Goal: Transaction & Acquisition: Download file/media

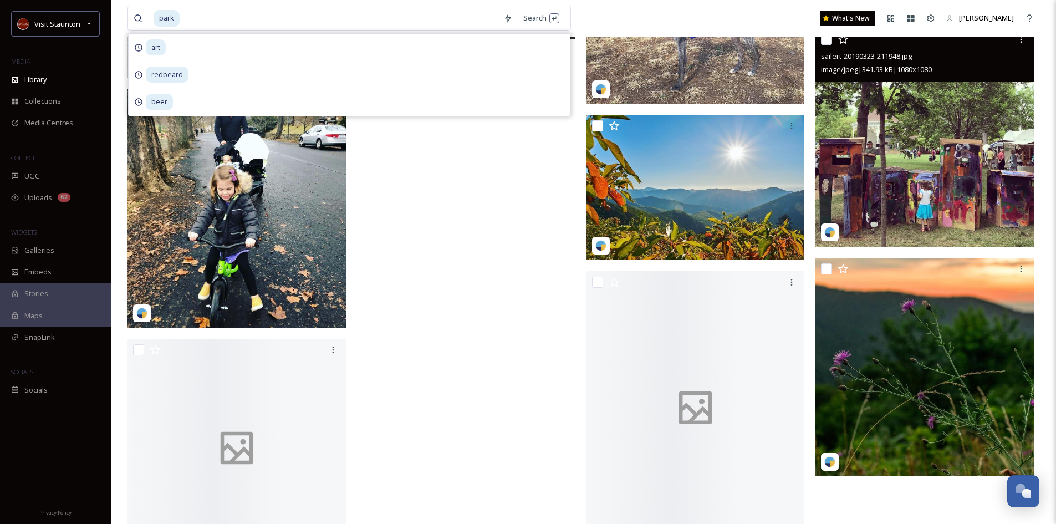
scroll to position [15027, 0]
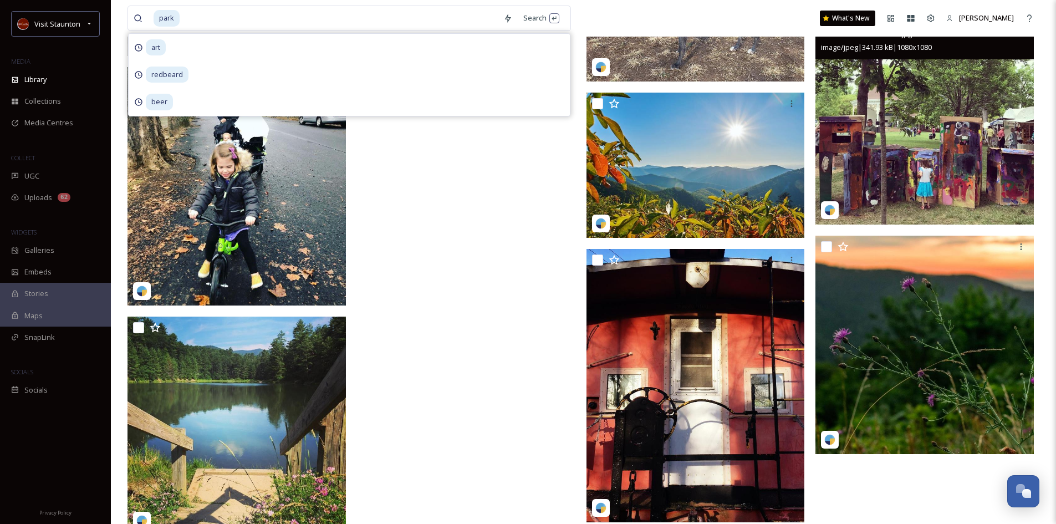
click at [935, 154] on img at bounding box center [925, 115] width 218 height 218
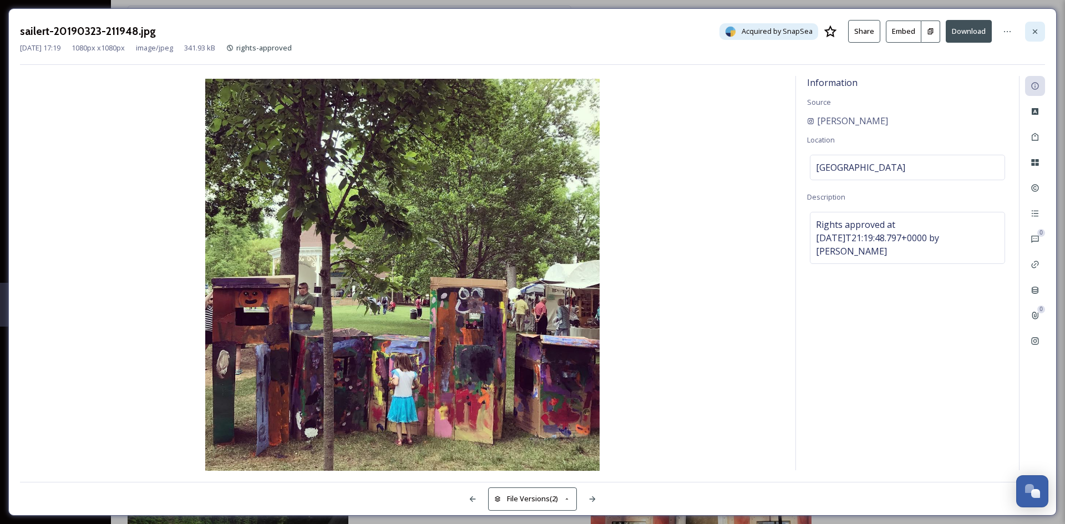
click at [1034, 32] on icon at bounding box center [1034, 31] width 4 height 4
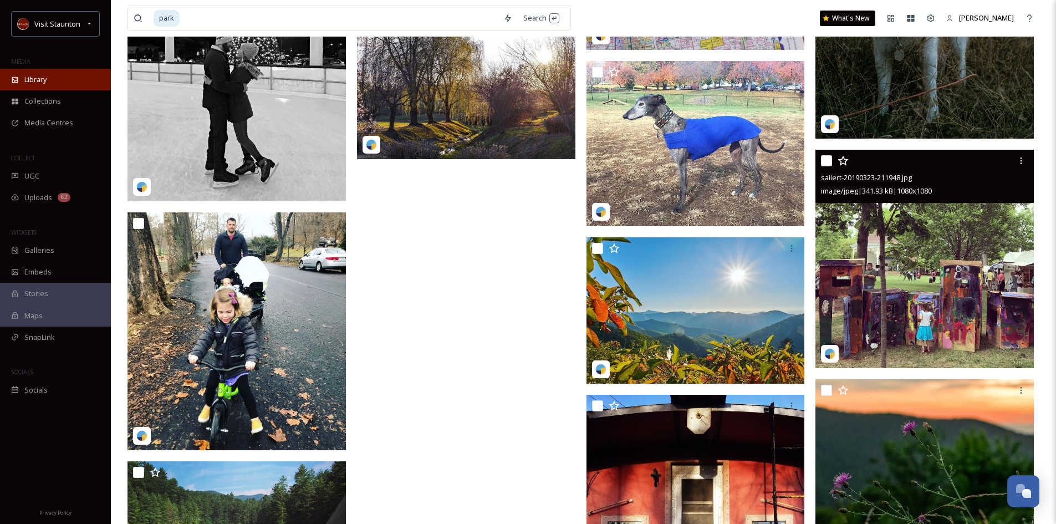
click at [36, 79] on span "Library" at bounding box center [35, 79] width 22 height 11
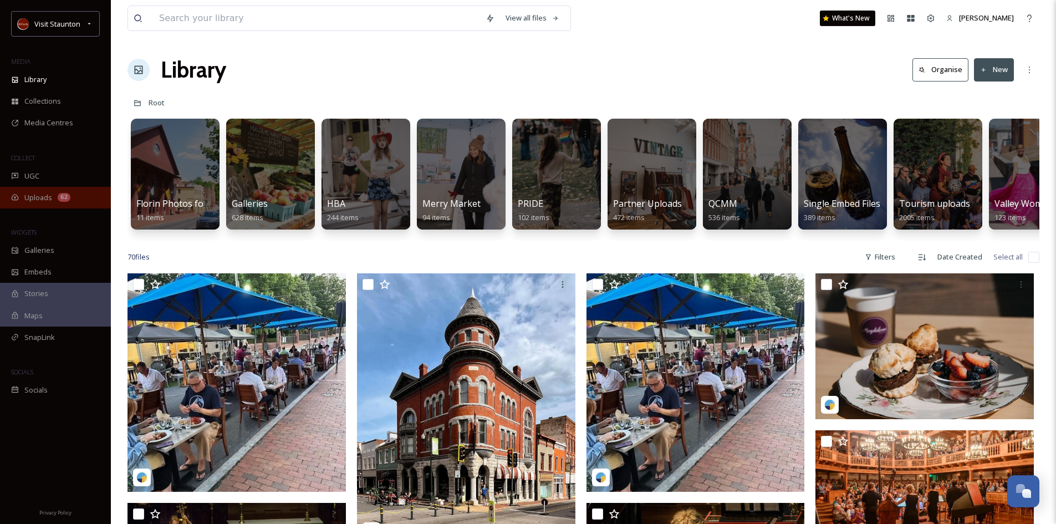
click at [50, 197] on span "Uploads" at bounding box center [38, 197] width 28 height 11
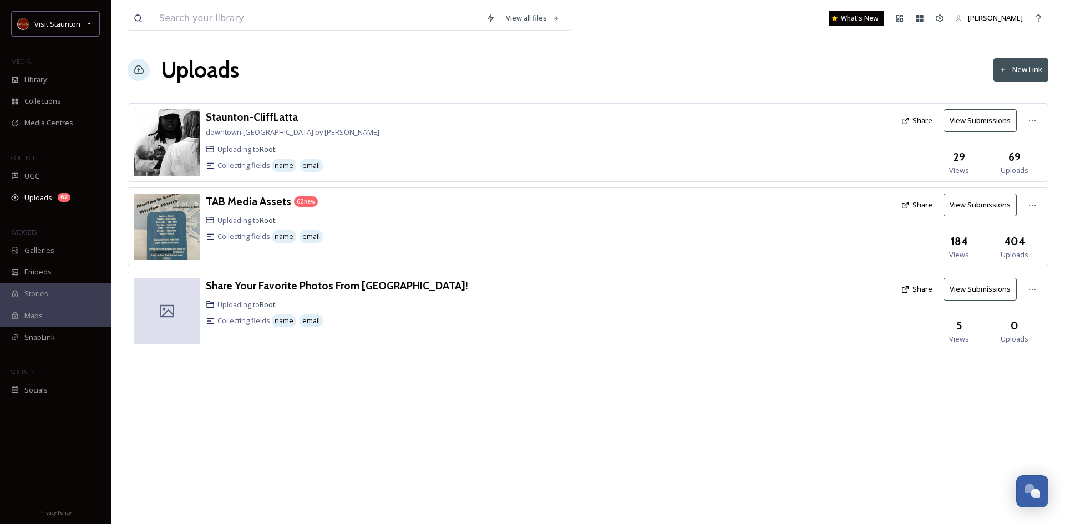
click at [967, 290] on button "View Submissions" at bounding box center [979, 289] width 73 height 23
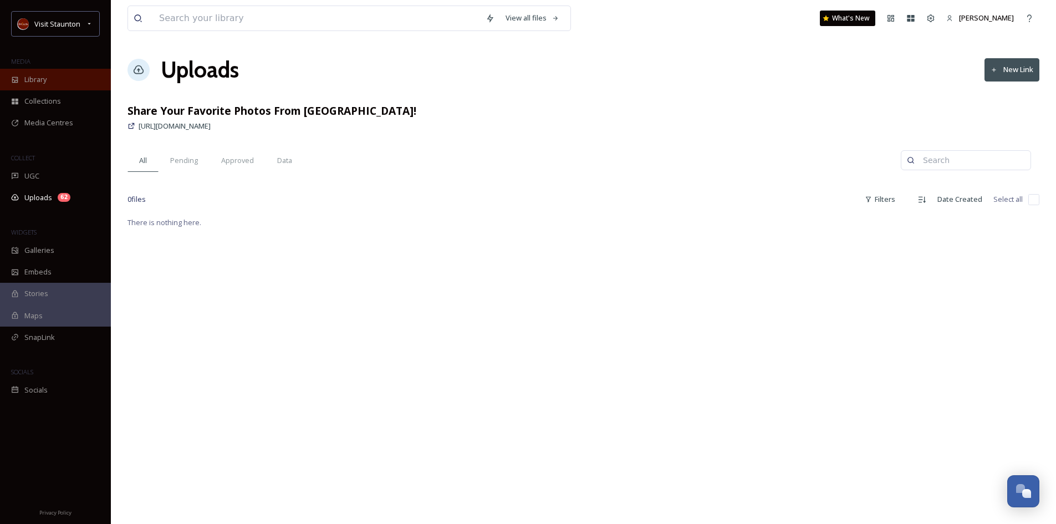
click at [27, 83] on span "Library" at bounding box center [35, 79] width 22 height 11
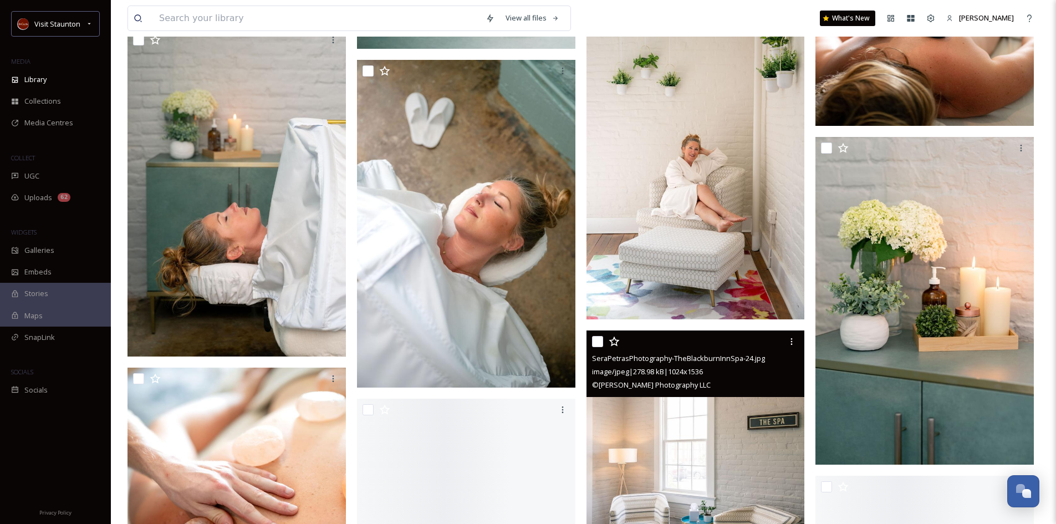
scroll to position [1164, 0]
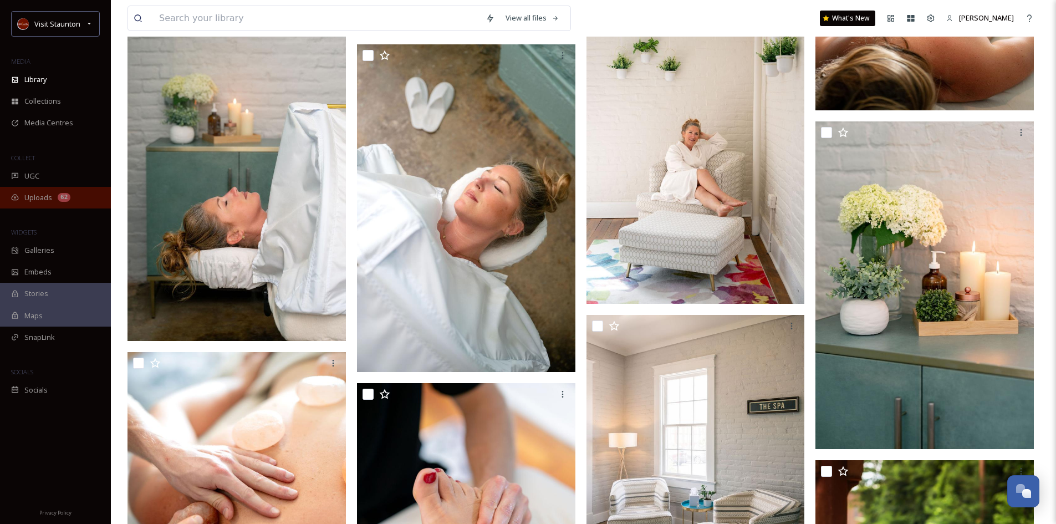
click at [51, 195] on span "Uploads" at bounding box center [38, 197] width 28 height 11
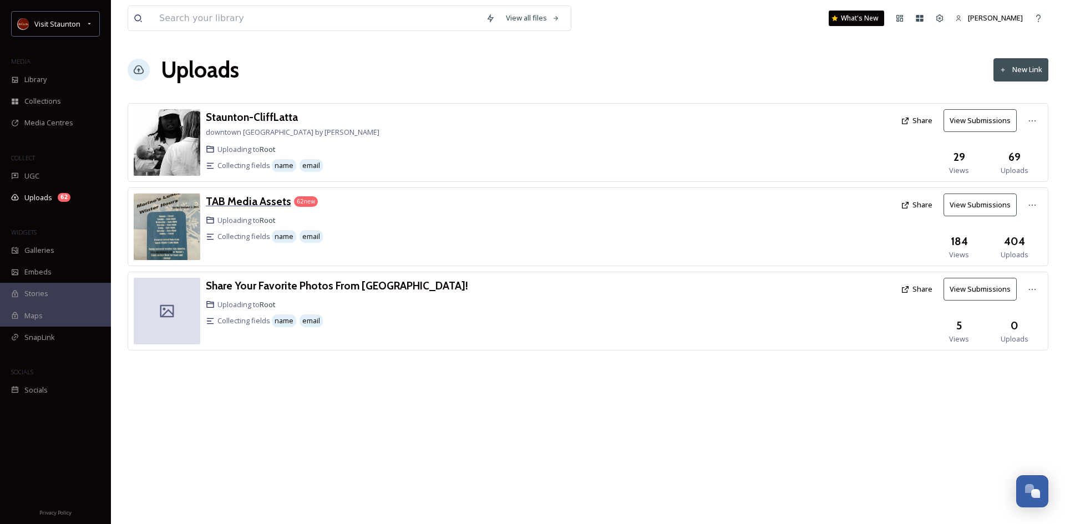
click at [271, 202] on h3 "TAB Media Assets" at bounding box center [248, 201] width 85 height 13
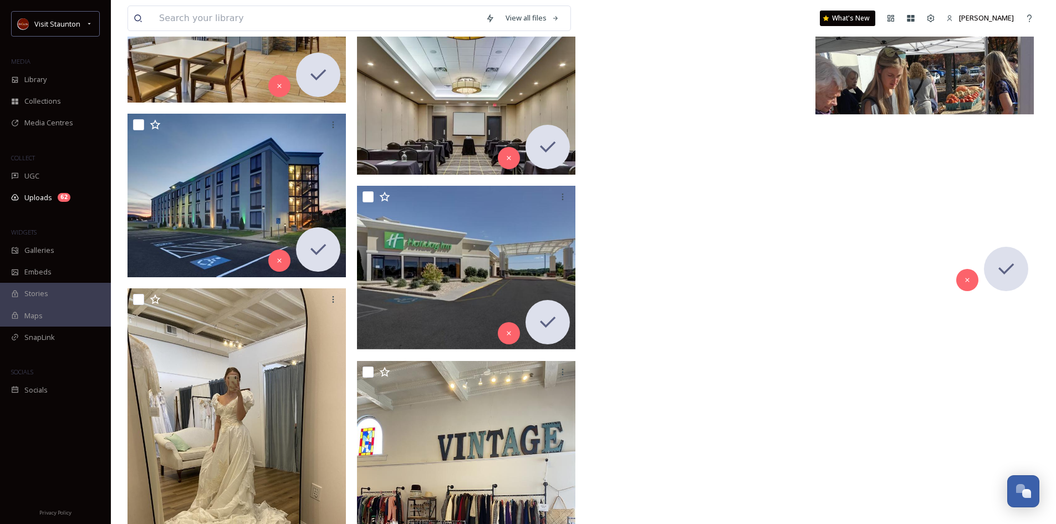
scroll to position [22828, 0]
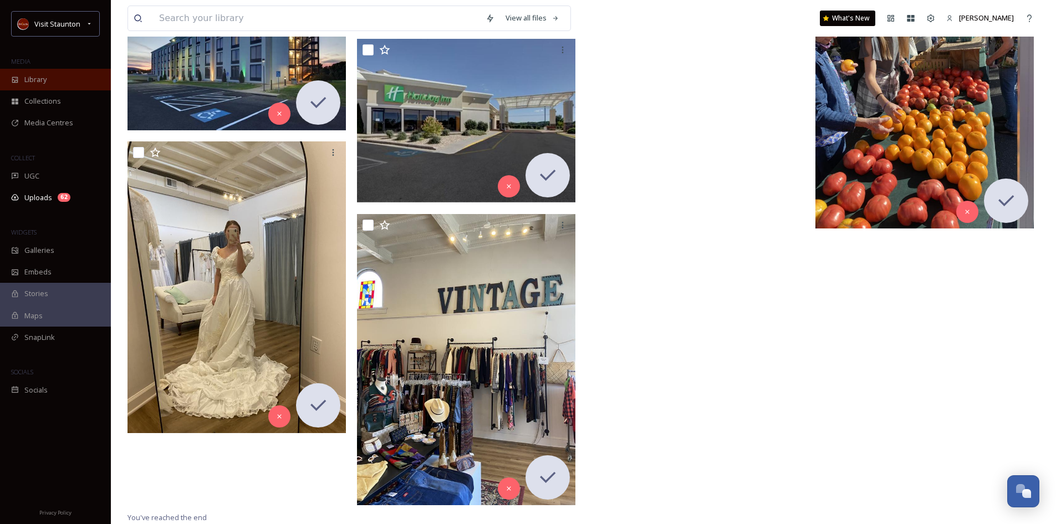
click at [36, 79] on span "Library" at bounding box center [35, 79] width 22 height 11
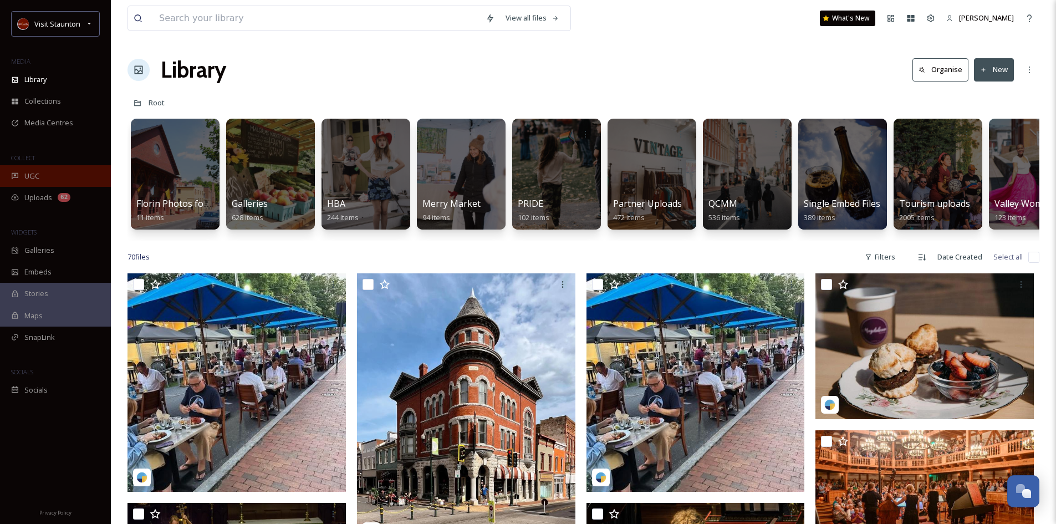
click at [26, 176] on span "UGC" at bounding box center [31, 176] width 15 height 11
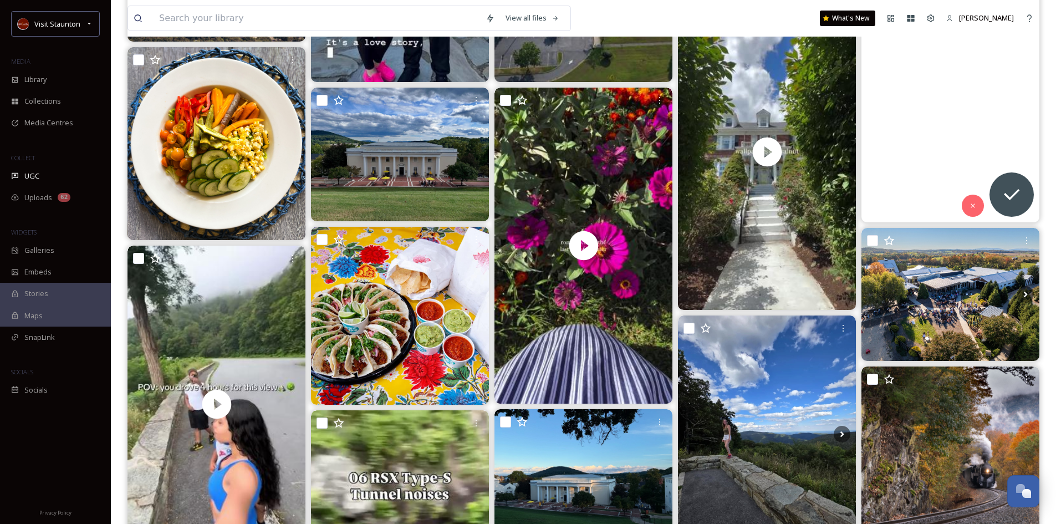
scroll to position [444, 0]
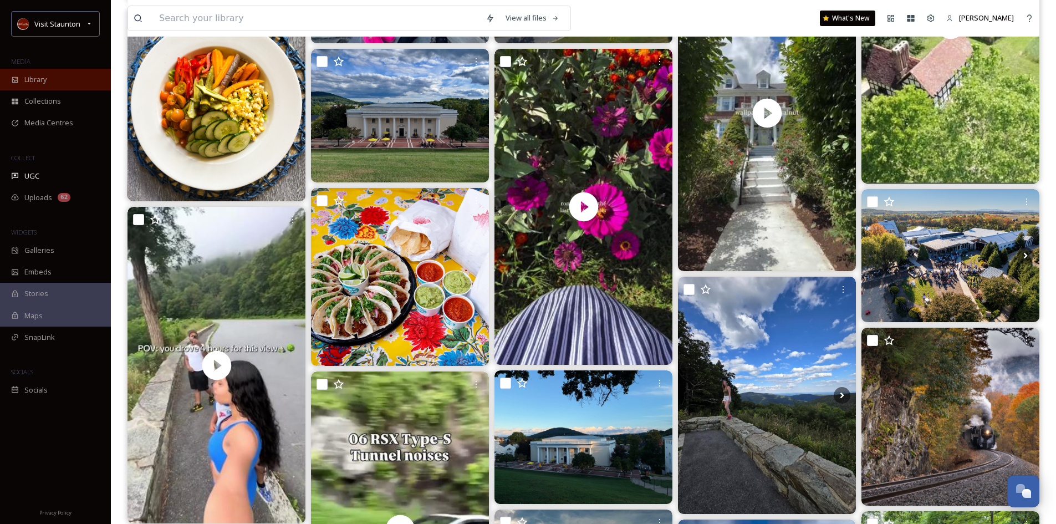
click at [43, 84] on span "Library" at bounding box center [35, 79] width 22 height 11
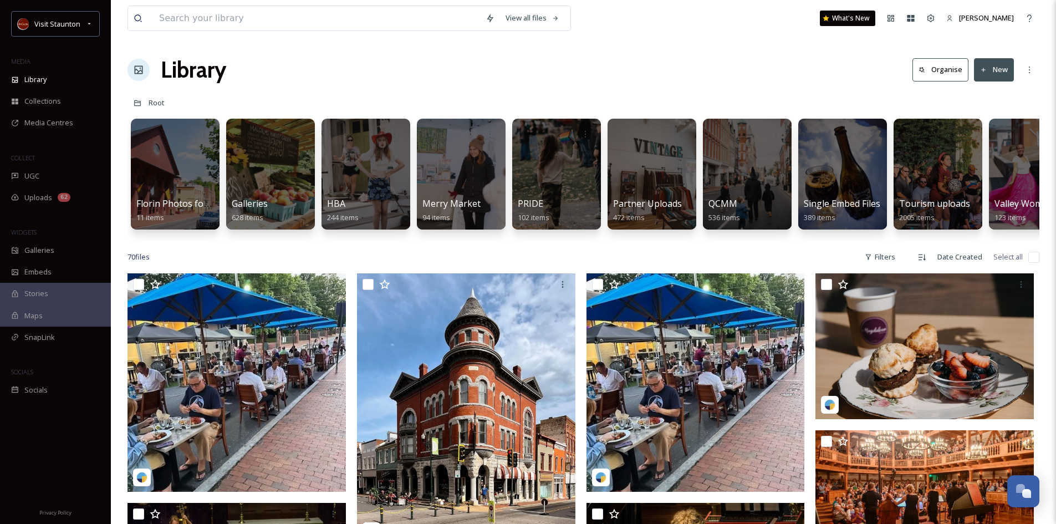
scroll to position [0, 232]
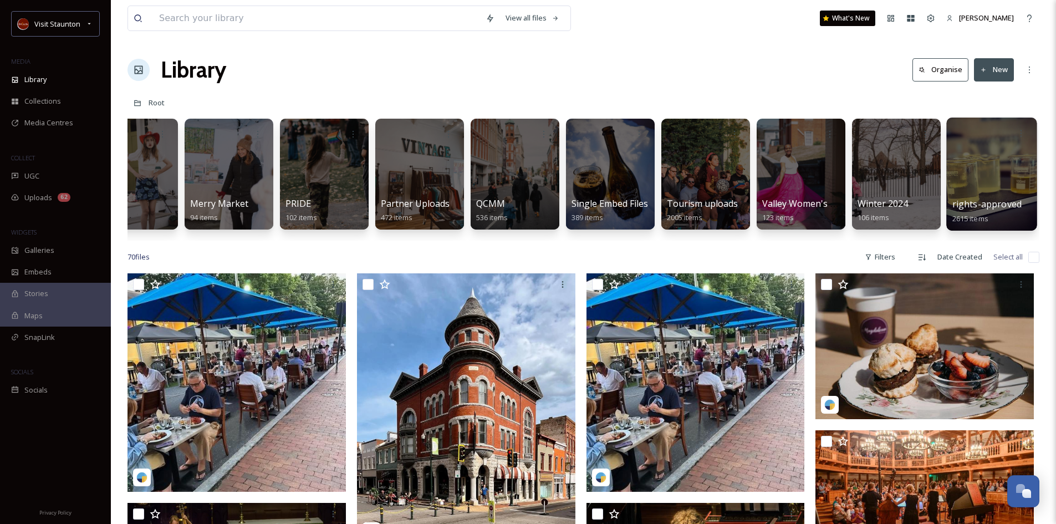
click at [963, 197] on div at bounding box center [992, 174] width 90 height 113
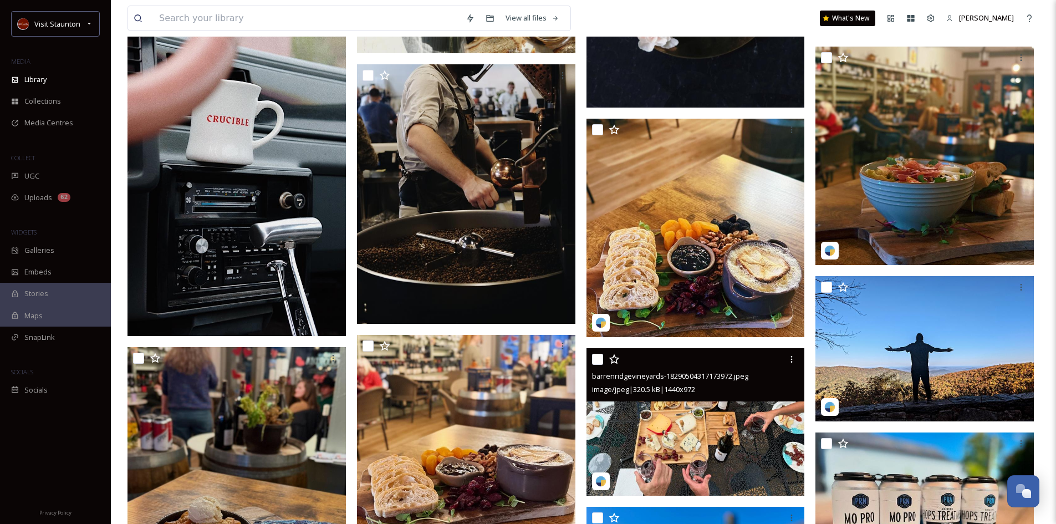
scroll to position [998, 0]
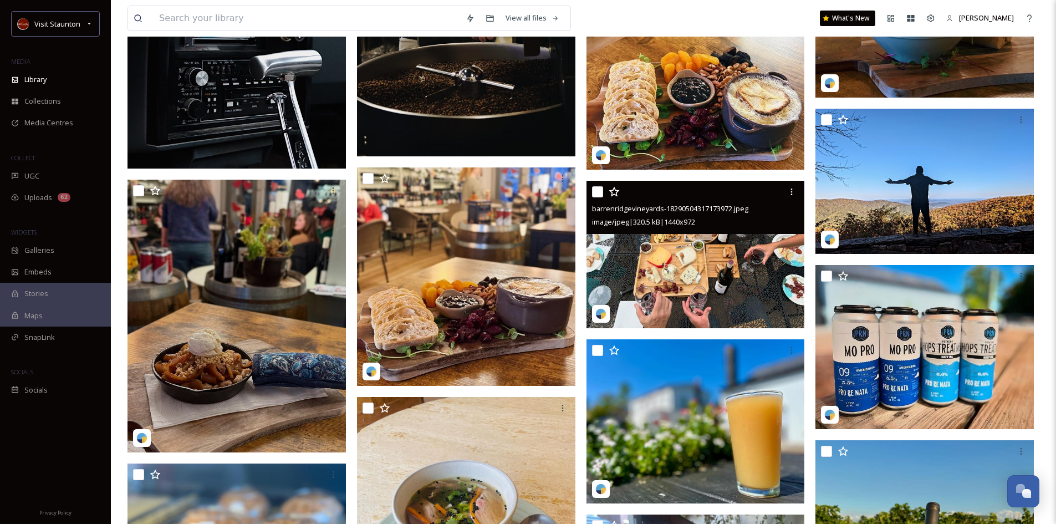
click at [731, 260] on img at bounding box center [696, 254] width 218 height 147
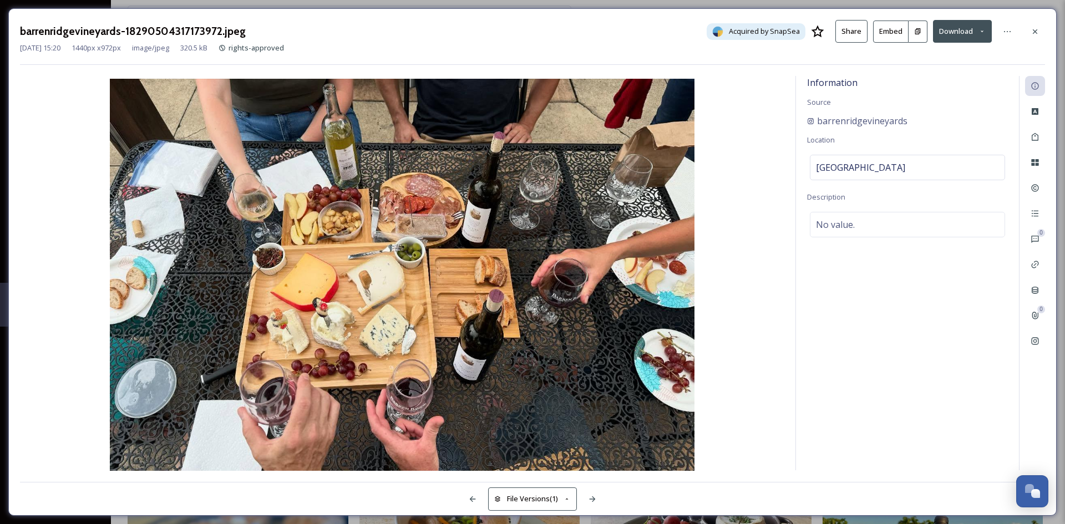
click at [1033, 32] on icon at bounding box center [1034, 31] width 9 height 9
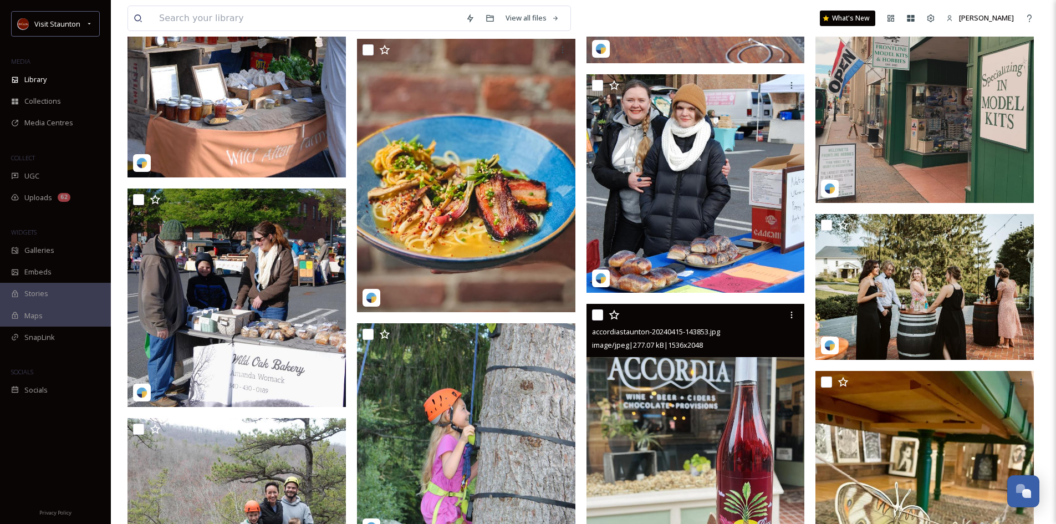
scroll to position [4381, 0]
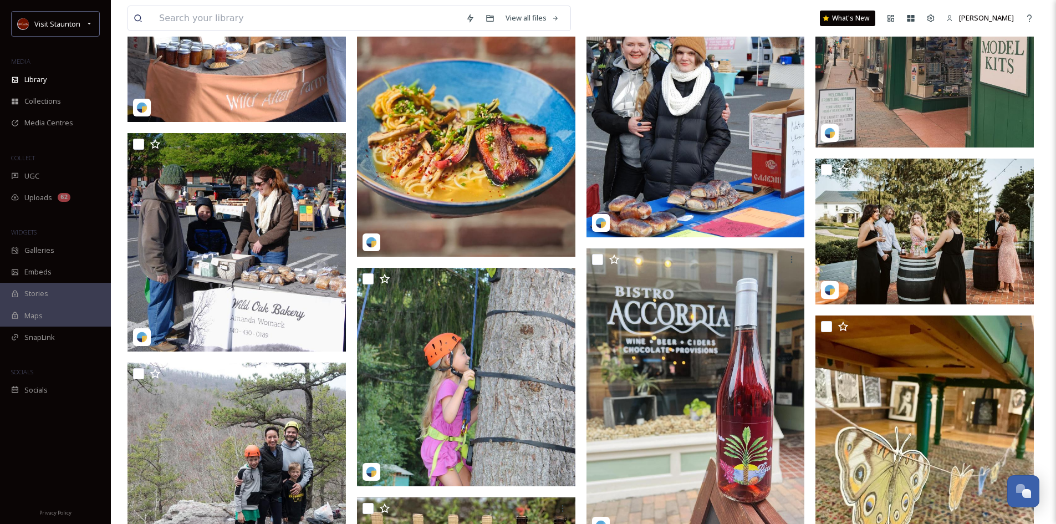
click at [521, 138] on img at bounding box center [466, 119] width 218 height 273
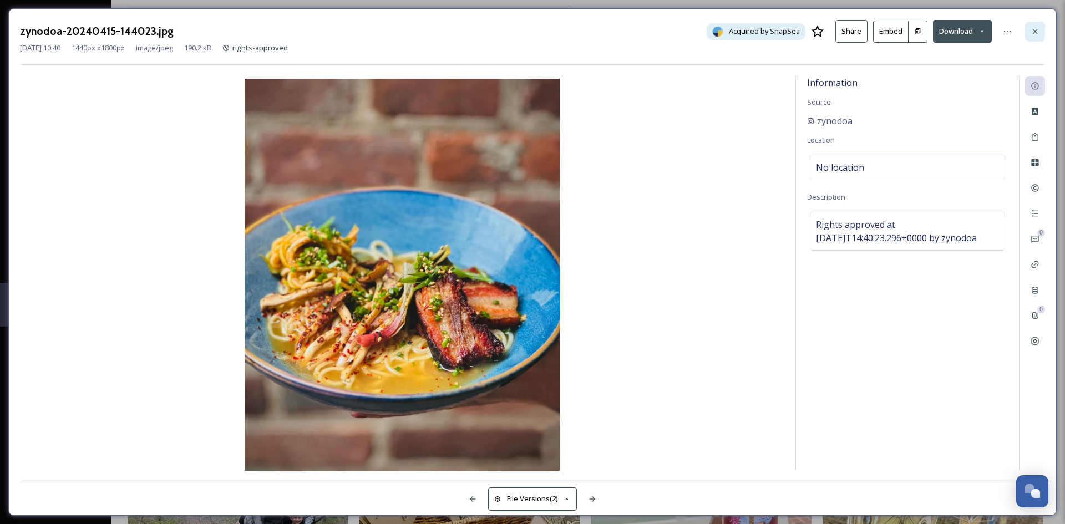
click at [1032, 29] on icon at bounding box center [1034, 31] width 9 height 9
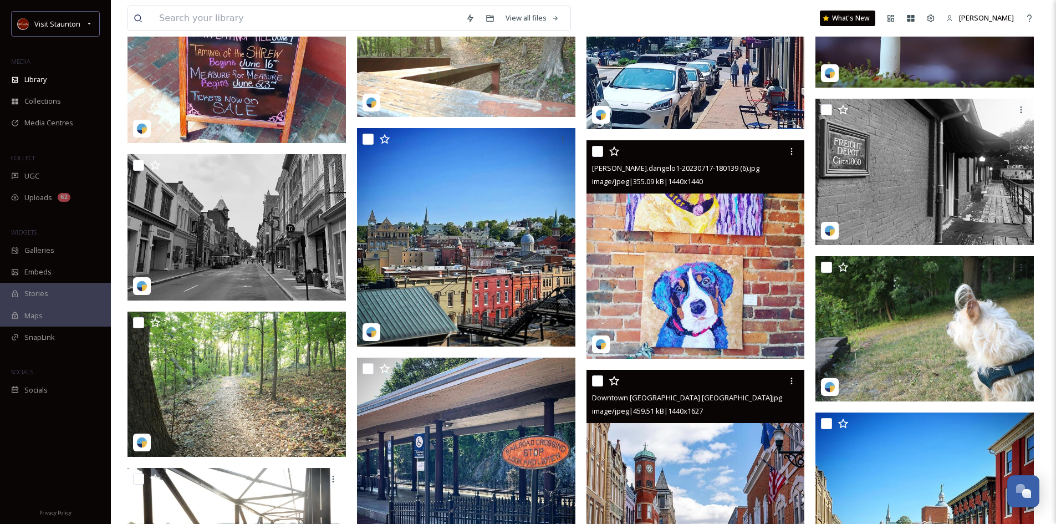
scroll to position [19075, 0]
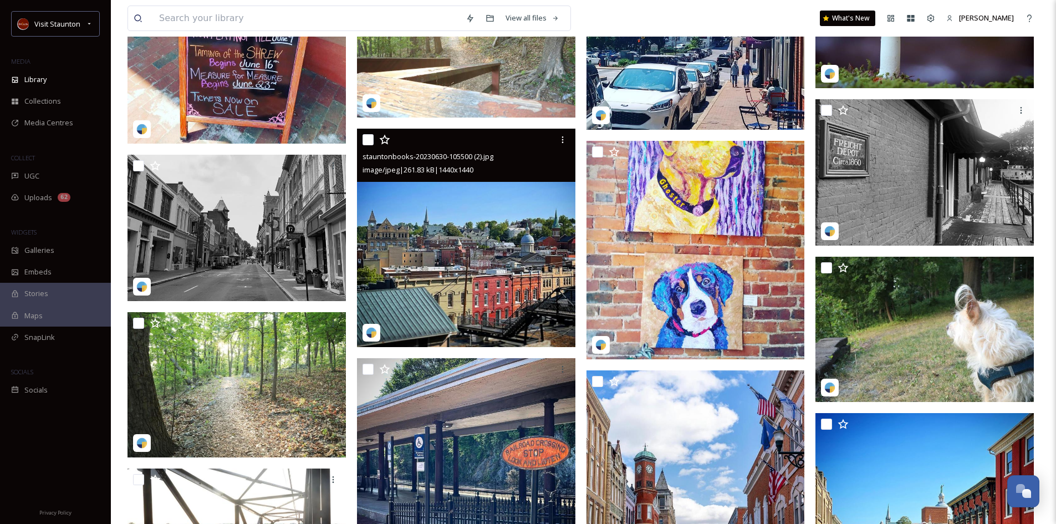
click at [517, 250] on img at bounding box center [466, 238] width 218 height 218
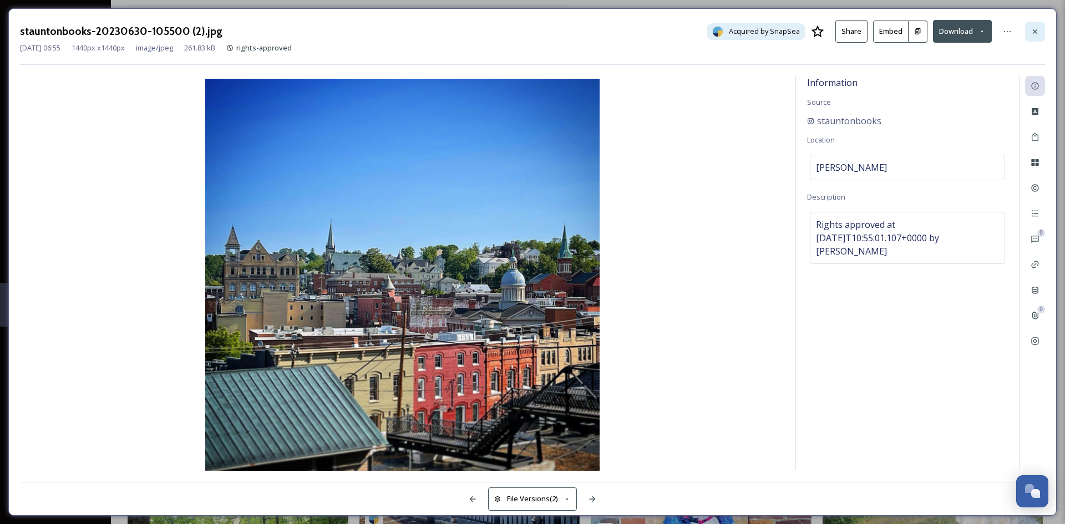
click at [1035, 29] on icon at bounding box center [1034, 31] width 9 height 9
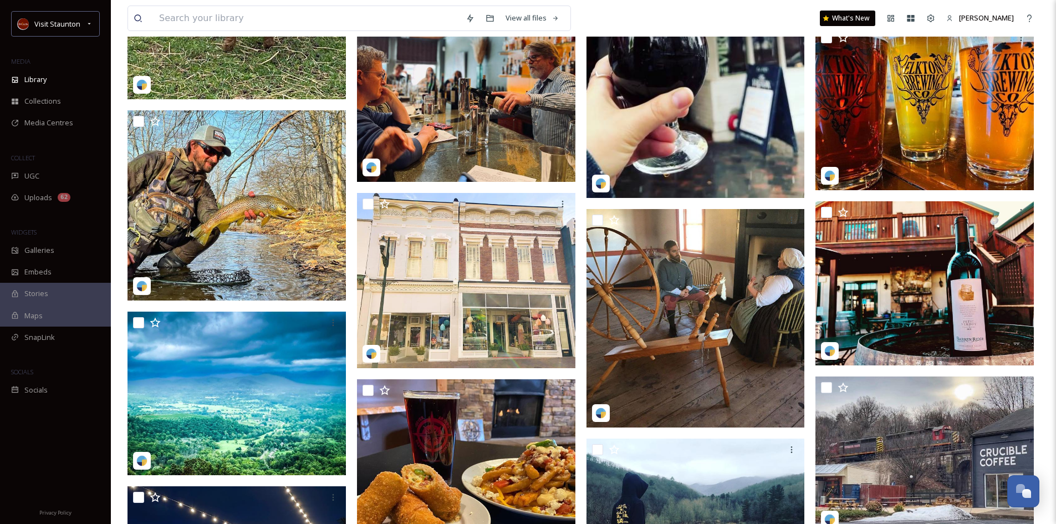
scroll to position [32050, 0]
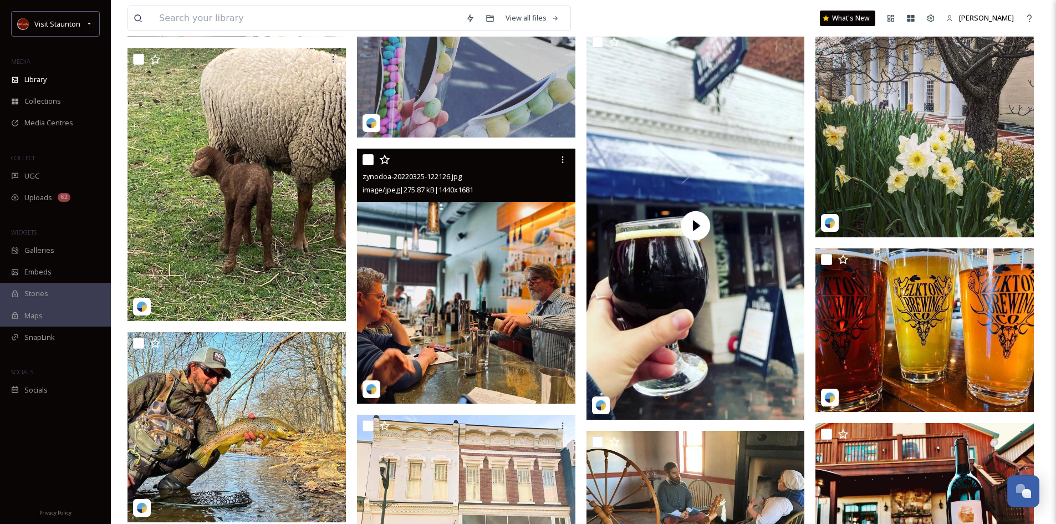
click at [486, 284] on img at bounding box center [466, 276] width 218 height 255
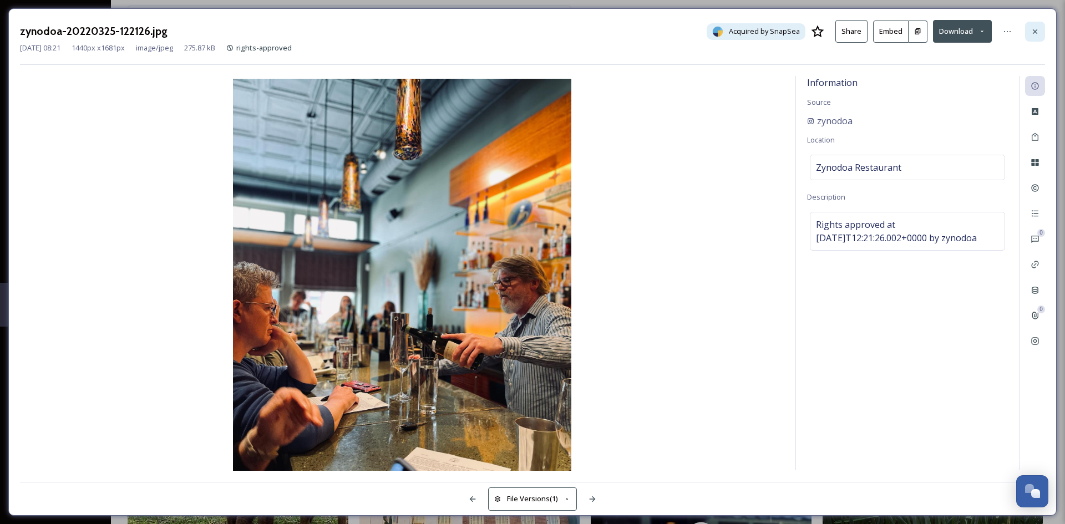
click at [1032, 28] on icon at bounding box center [1034, 31] width 9 height 9
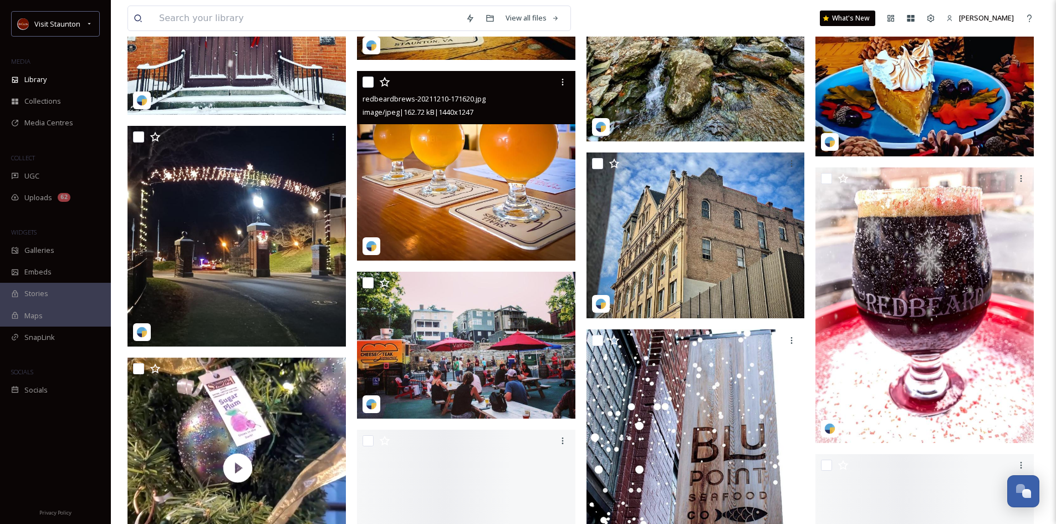
scroll to position [37595, 0]
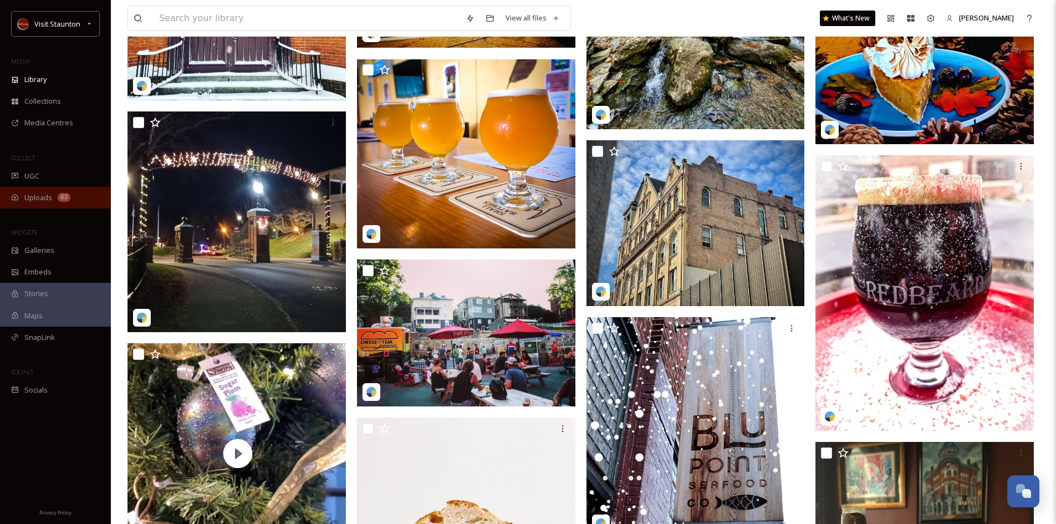
click at [29, 198] on span "Uploads" at bounding box center [38, 197] width 28 height 11
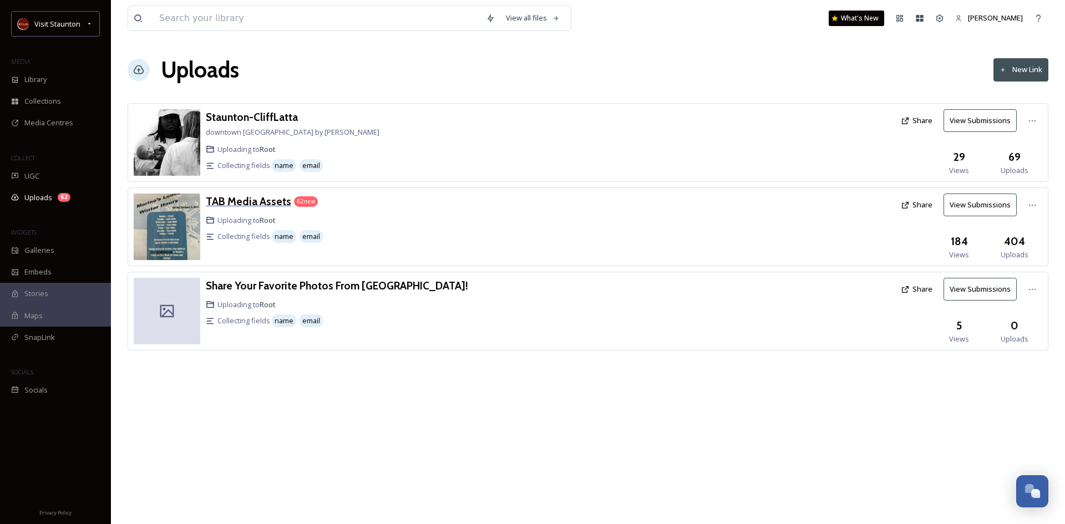
click at [255, 197] on h3 "TAB Media Assets" at bounding box center [248, 201] width 85 height 13
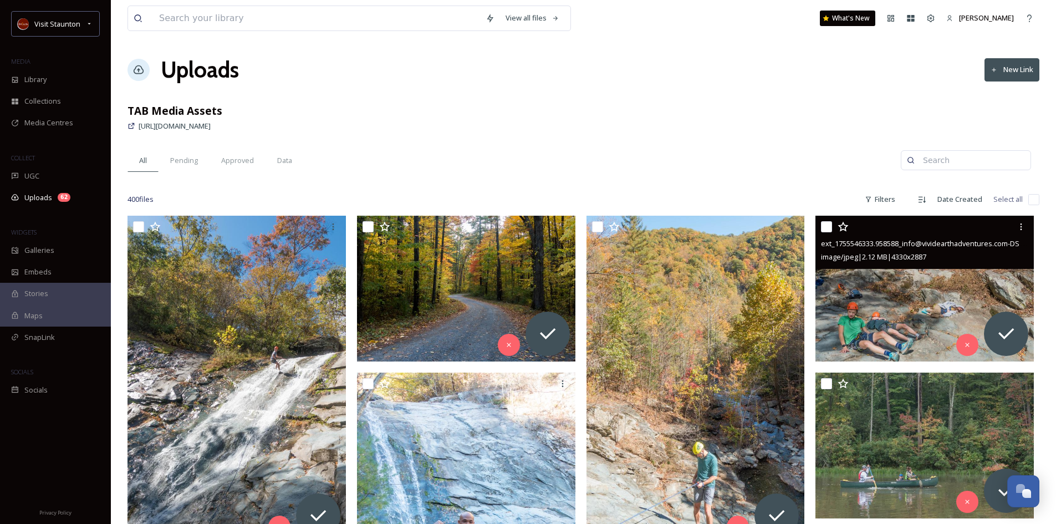
click at [911, 289] on img at bounding box center [925, 289] width 218 height 146
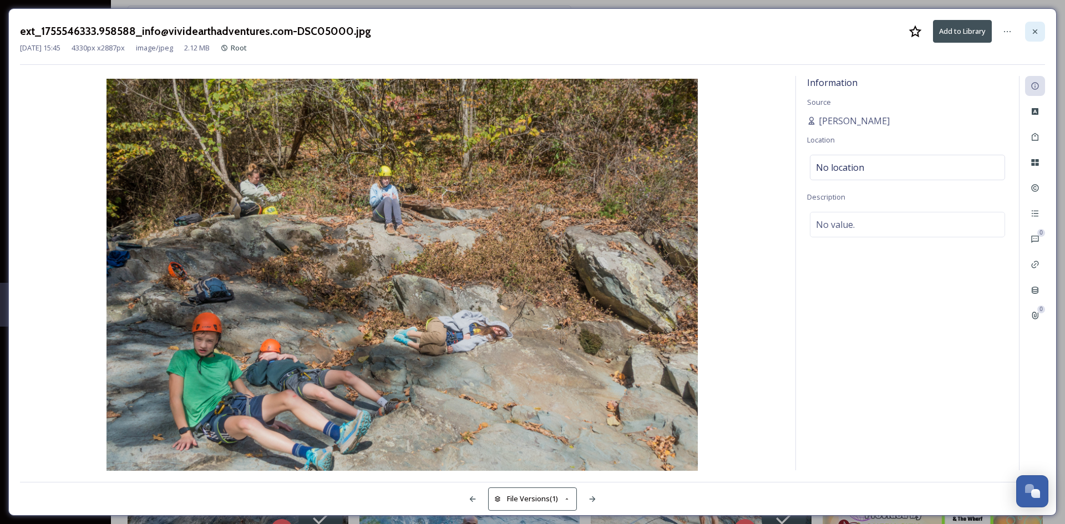
click at [1037, 32] on icon at bounding box center [1034, 31] width 9 height 9
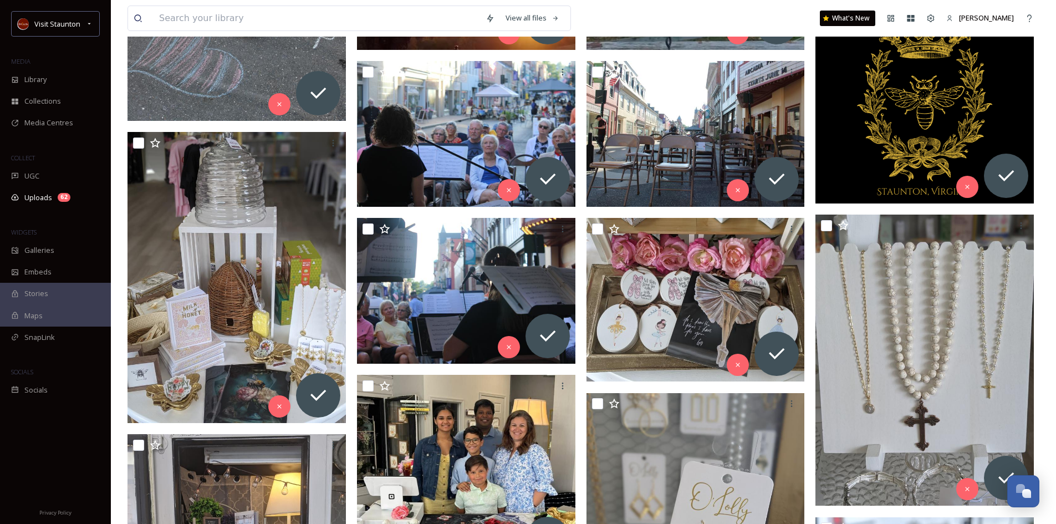
scroll to position [1054, 0]
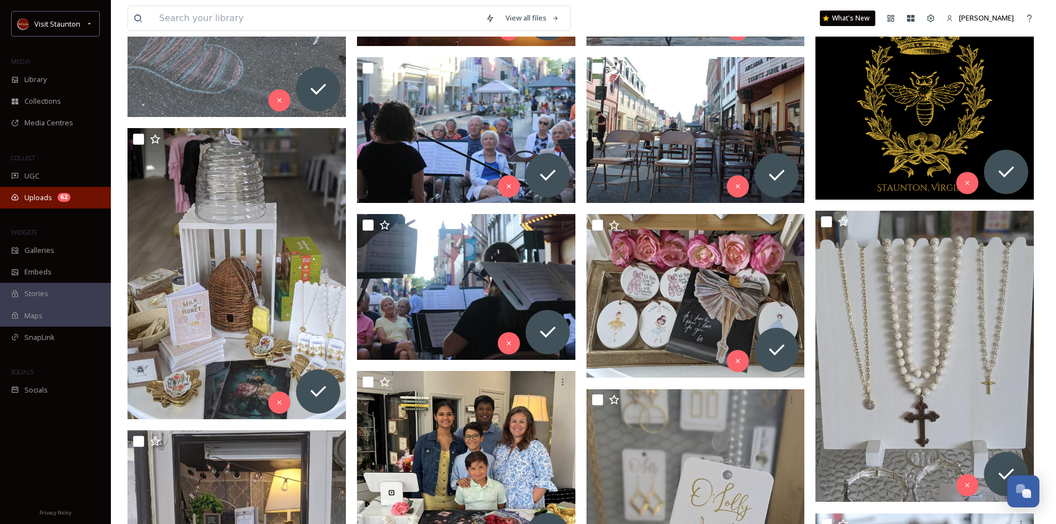
click at [37, 198] on span "Uploads" at bounding box center [38, 197] width 28 height 11
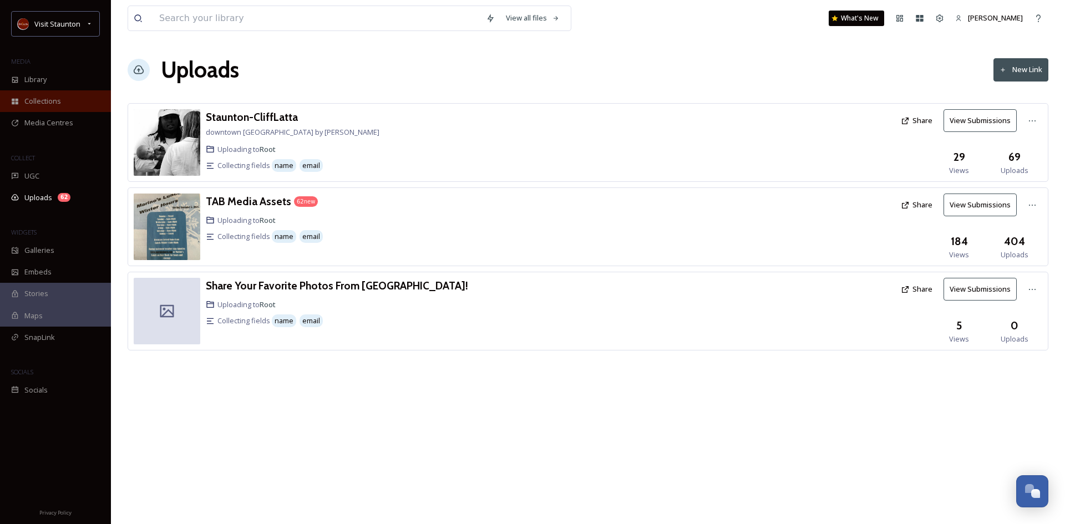
click at [28, 102] on span "Collections" at bounding box center [42, 101] width 37 height 11
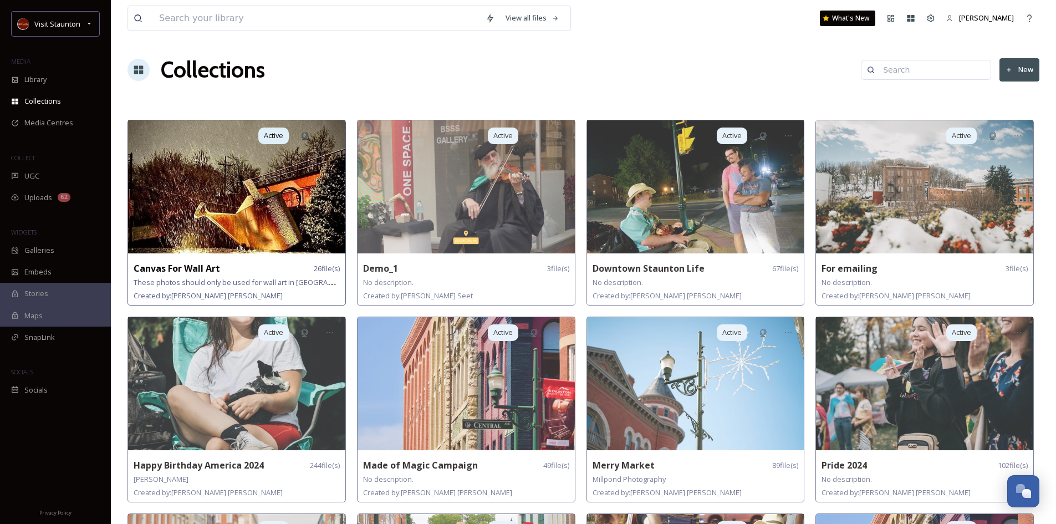
click at [257, 195] on img at bounding box center [236, 186] width 217 height 133
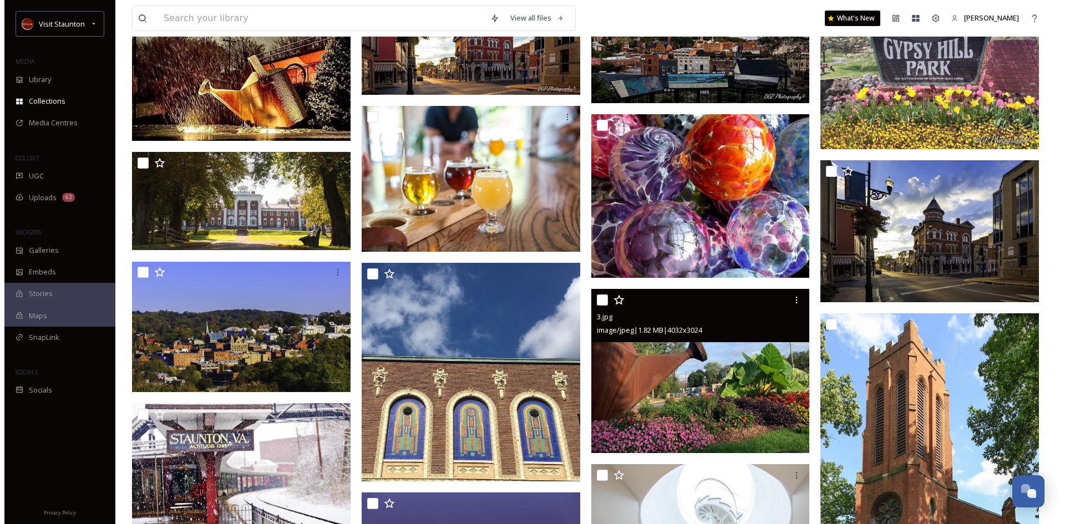
scroll to position [166, 0]
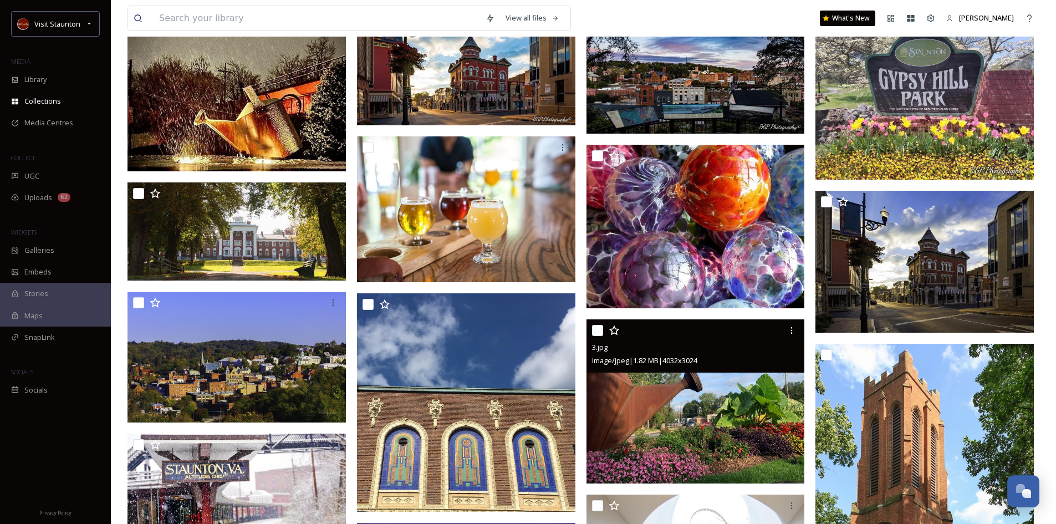
click at [742, 418] on img at bounding box center [696, 401] width 218 height 164
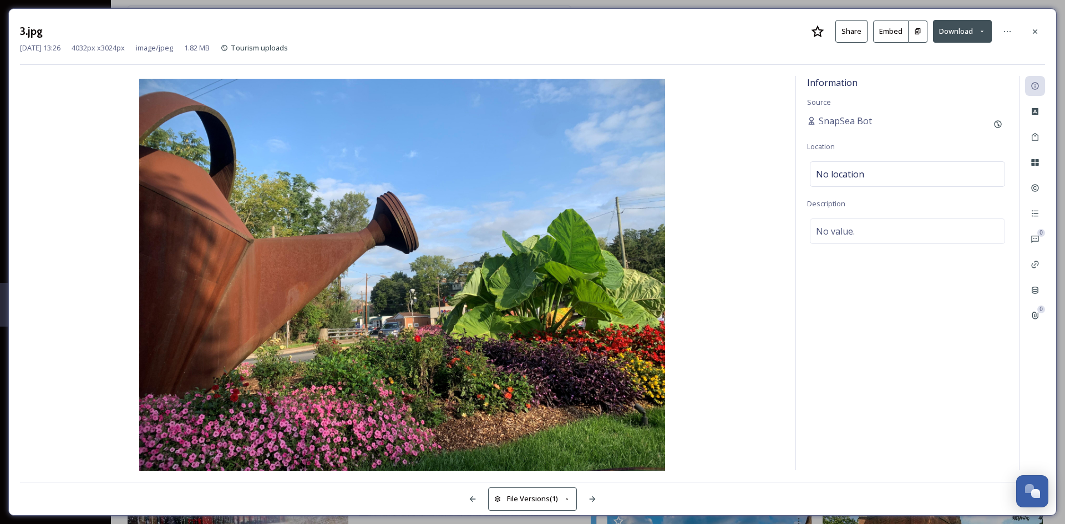
click at [955, 29] on button "Download" at bounding box center [962, 31] width 59 height 23
click at [916, 56] on span "Download Original (4032 x 3024)" at bounding box center [933, 57] width 105 height 11
